Goal: Navigation & Orientation: Find specific page/section

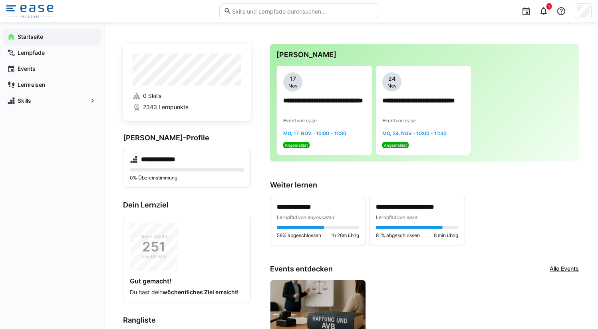
click at [34, 9] on img at bounding box center [29, 11] width 47 height 13
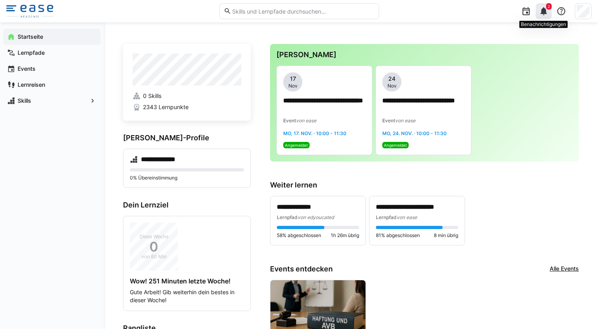
click at [539, 9] on eds-icon at bounding box center [544, 11] width 10 height 10
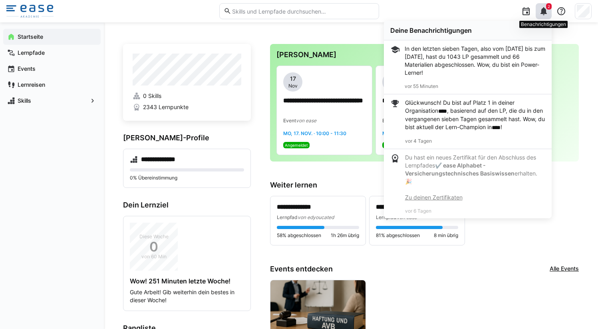
click at [544, 8] on eds-icon at bounding box center [544, 11] width 10 height 10
